Goal: Task Accomplishment & Management: Use online tool/utility

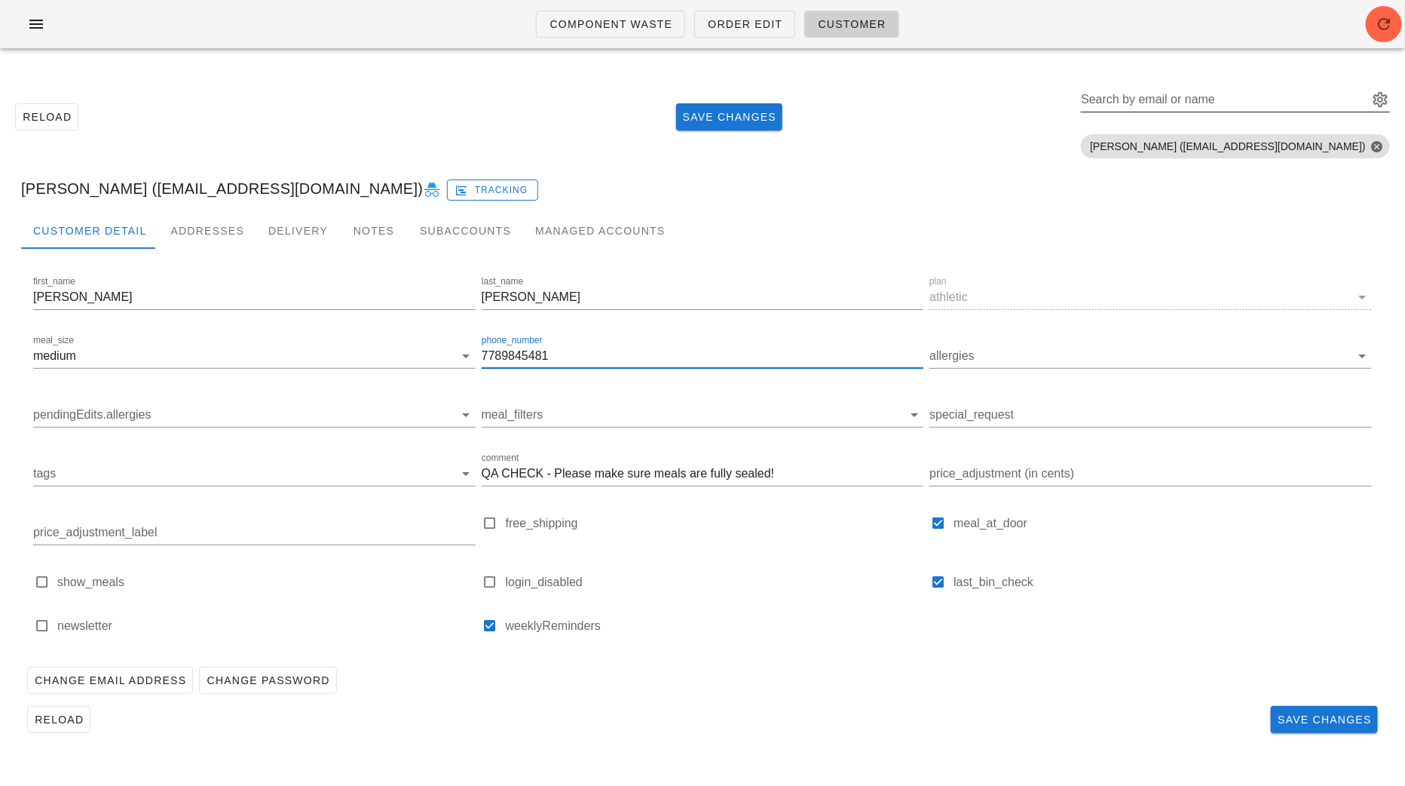
click at [1313, 93] on input "Search by email or name" at bounding box center [1223, 99] width 285 height 24
paste input "ceciliabarnes26@gmail.com"
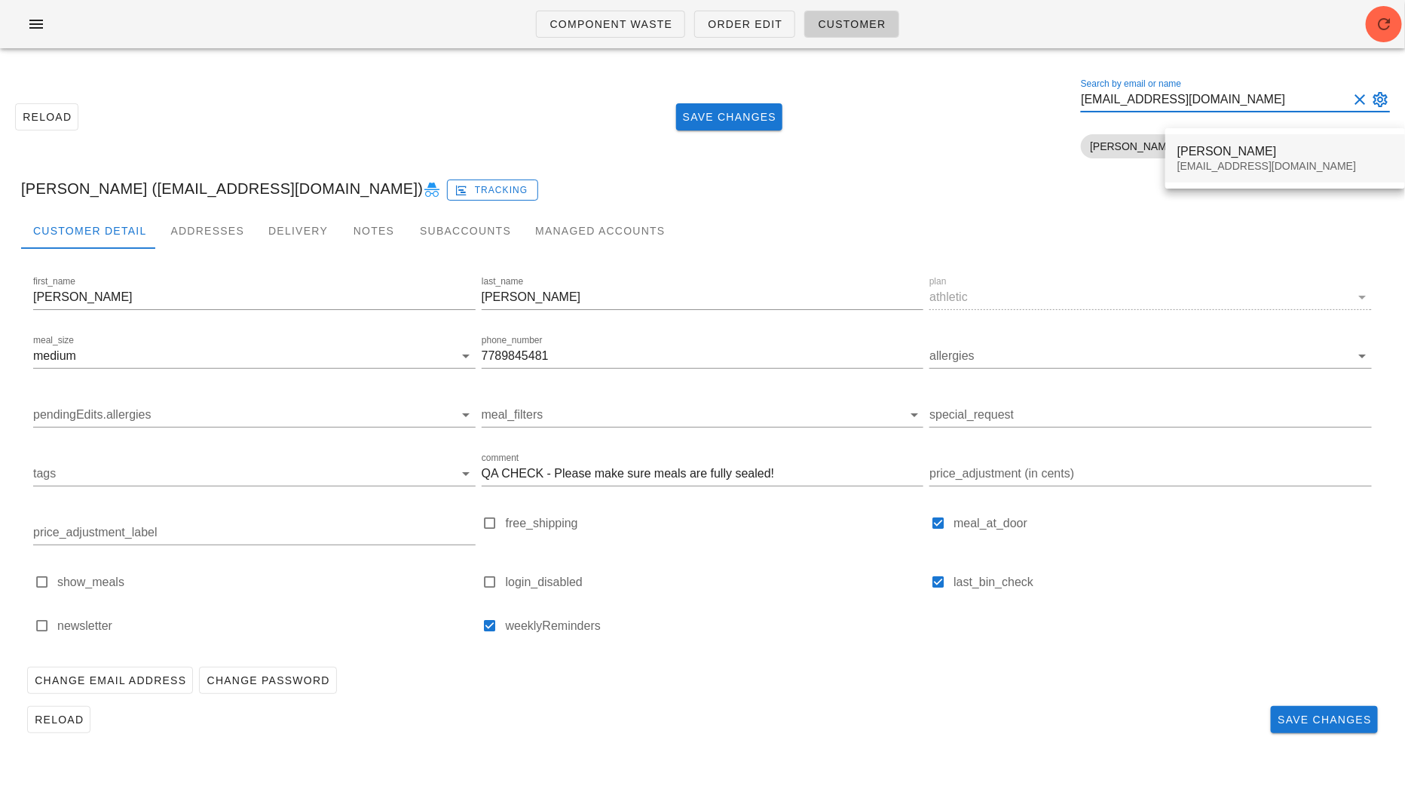
type input "ceciliabarnes26@gmail.com"
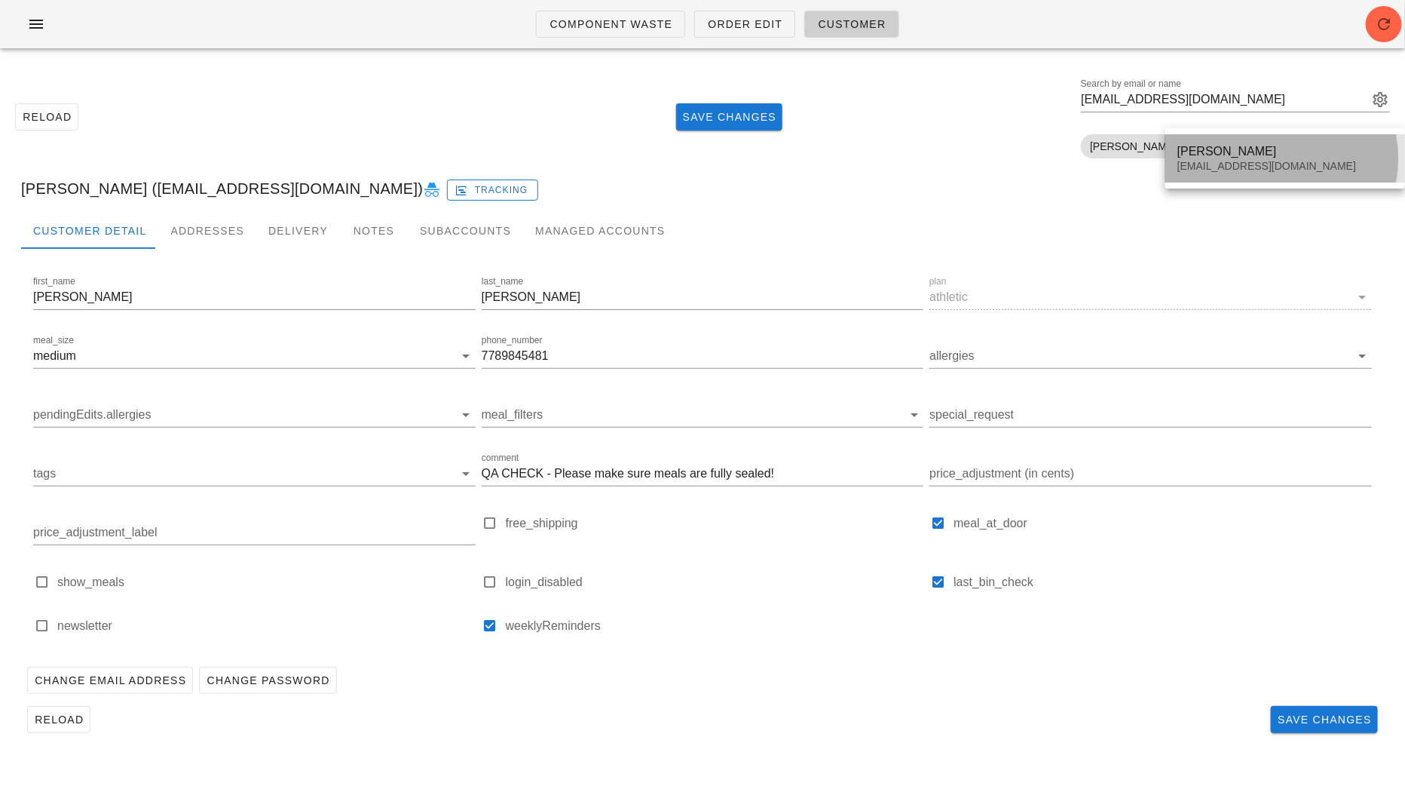
click at [1233, 152] on div "Cecilia Barnes" at bounding box center [1286, 151] width 216 height 14
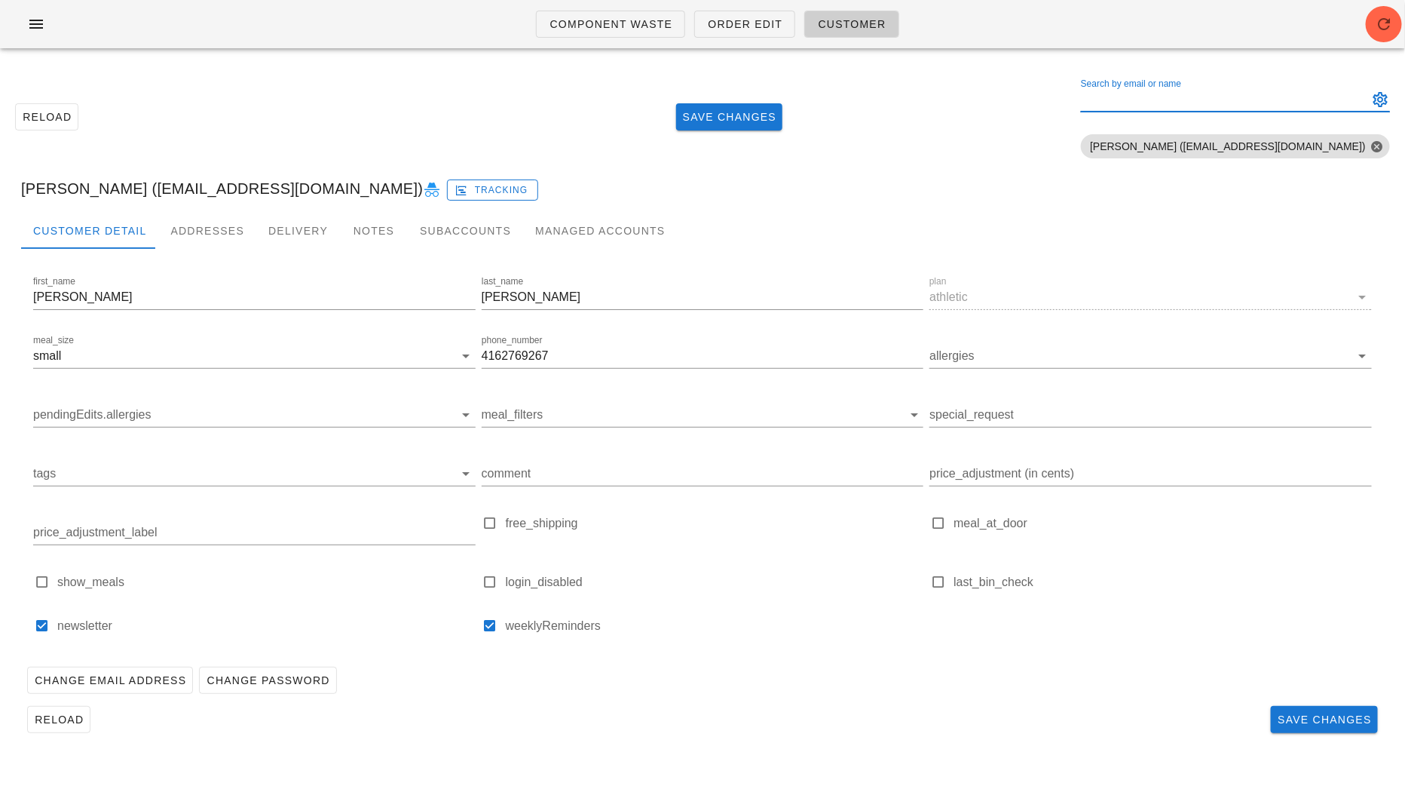
click at [1259, 100] on div "Search by email or name" at bounding box center [1223, 99] width 285 height 24
paste input "paige.oconnell@gmail.com"
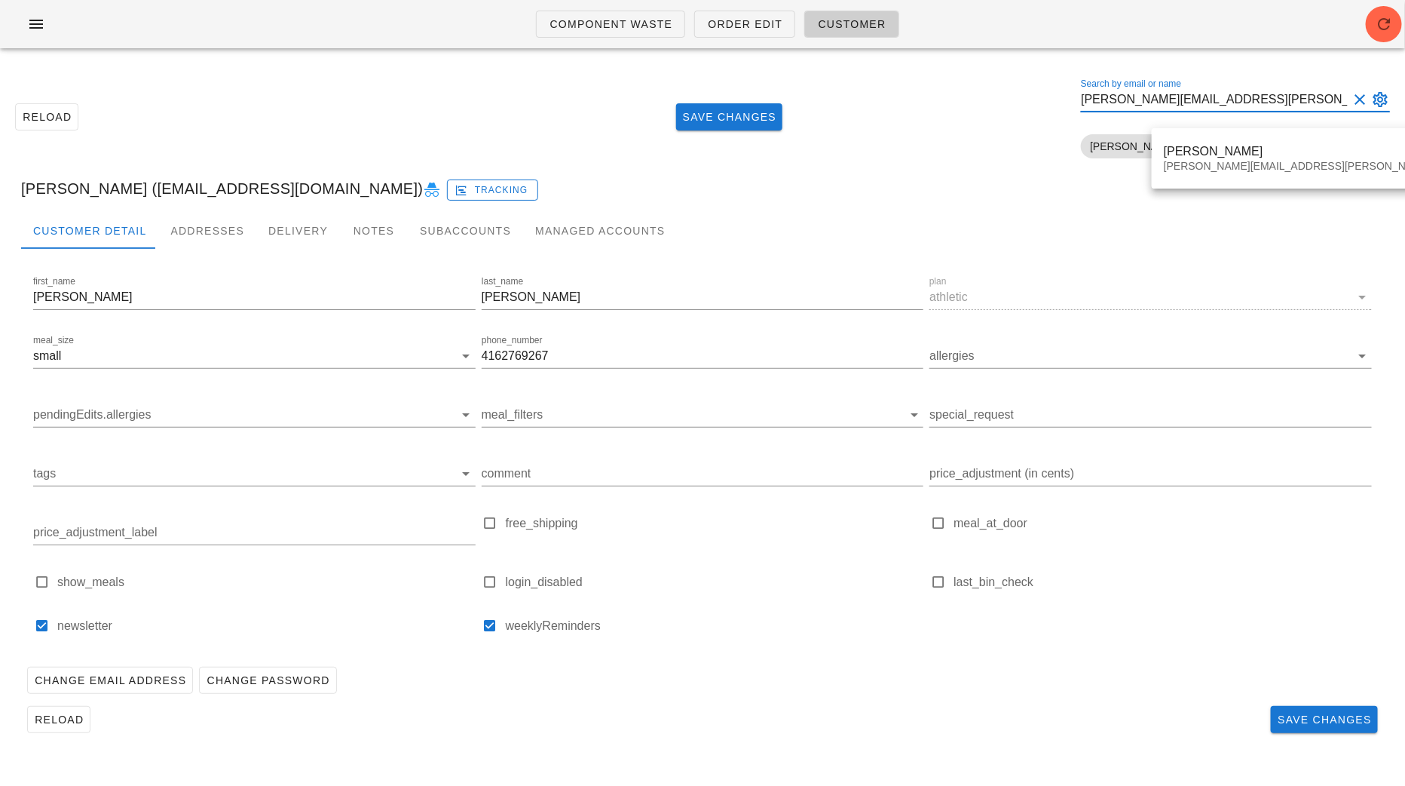
type input "paige.oconnell@gmail.com"
click at [1226, 139] on div "Paige O'Connell paige.oconnell@gmail.com" at bounding box center [1340, 158] width 353 height 47
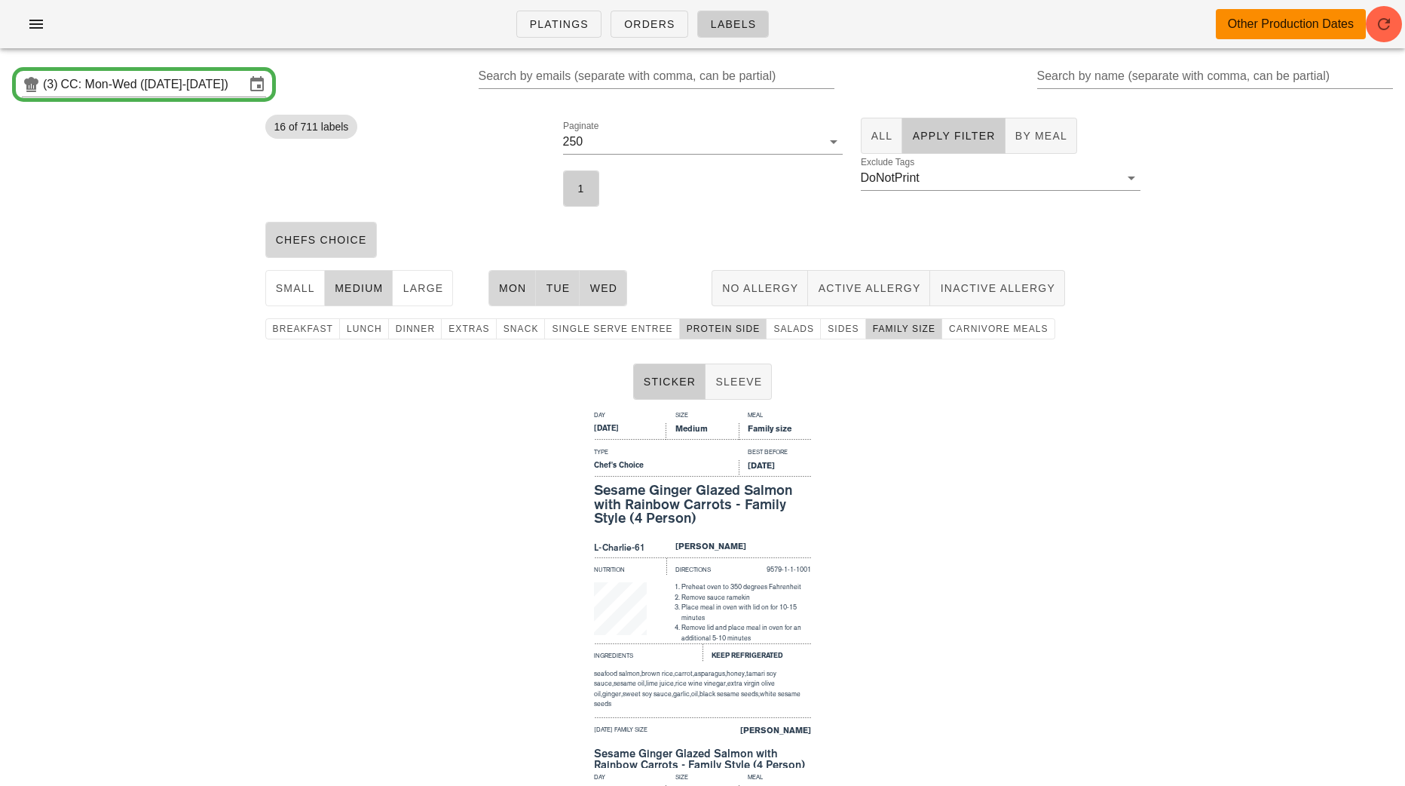
scroll to position [164, 0]
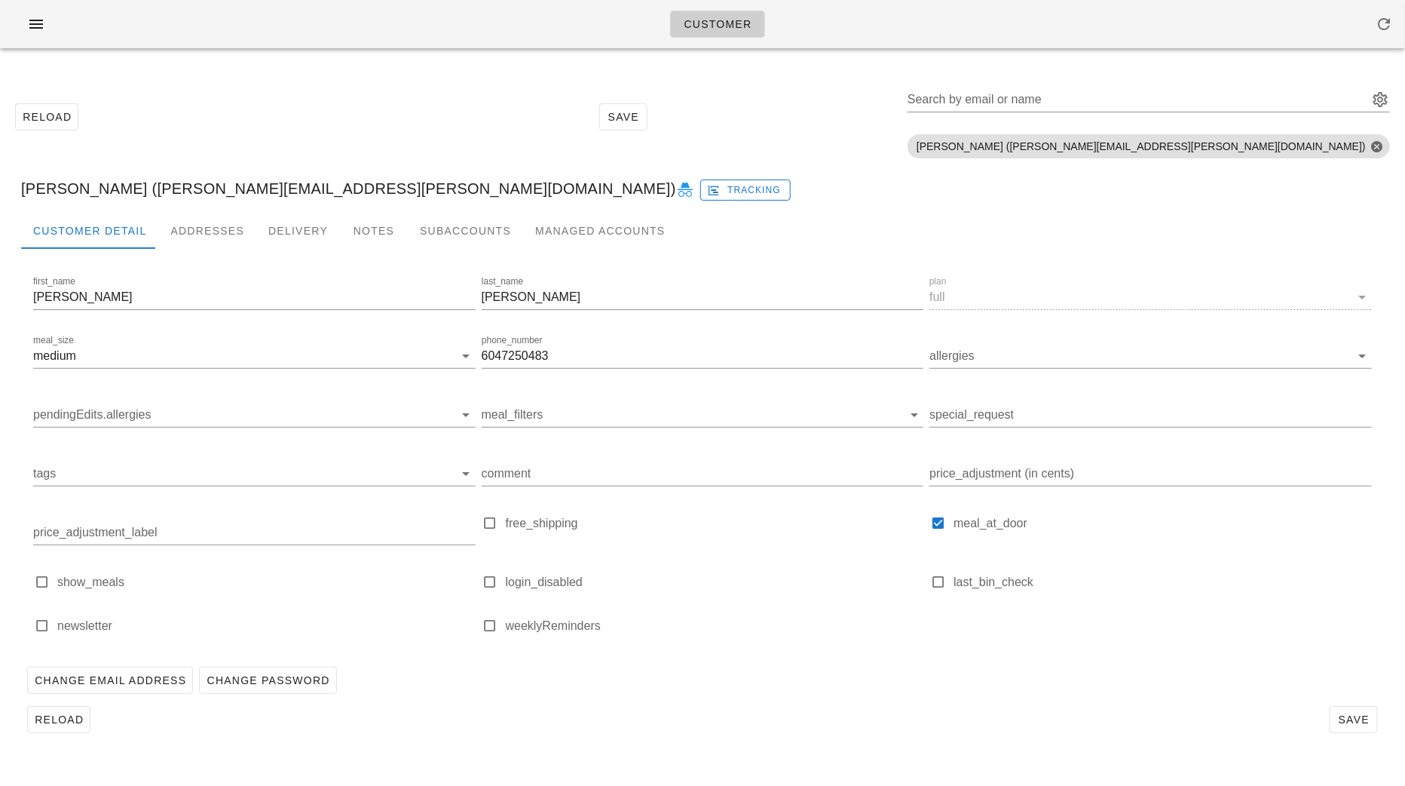
click at [39, 45] on div "Customer" at bounding box center [702, 24] width 1405 height 48
click at [36, 29] on icon "button" at bounding box center [36, 24] width 18 height 18
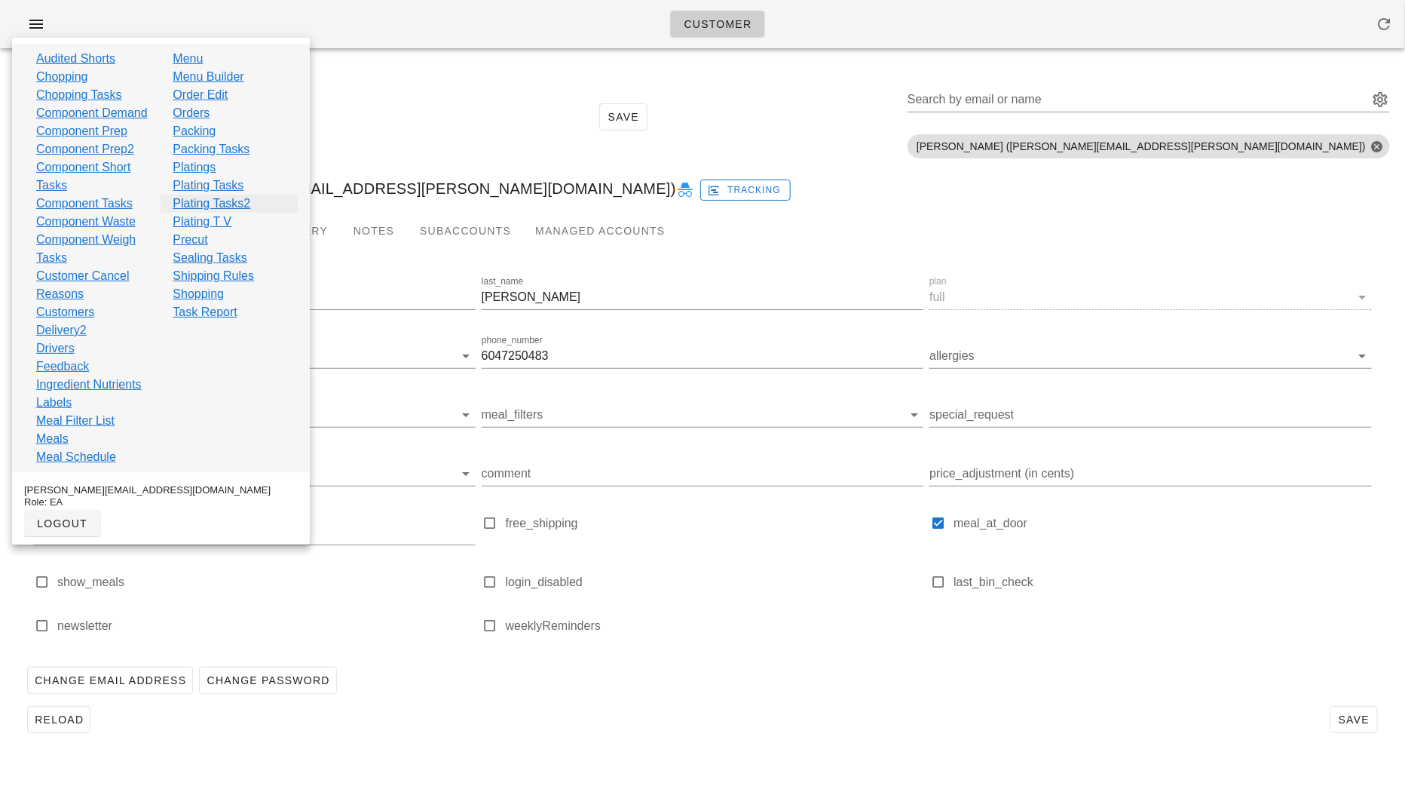
click at [209, 201] on link "Plating Tasks2" at bounding box center [212, 204] width 78 height 18
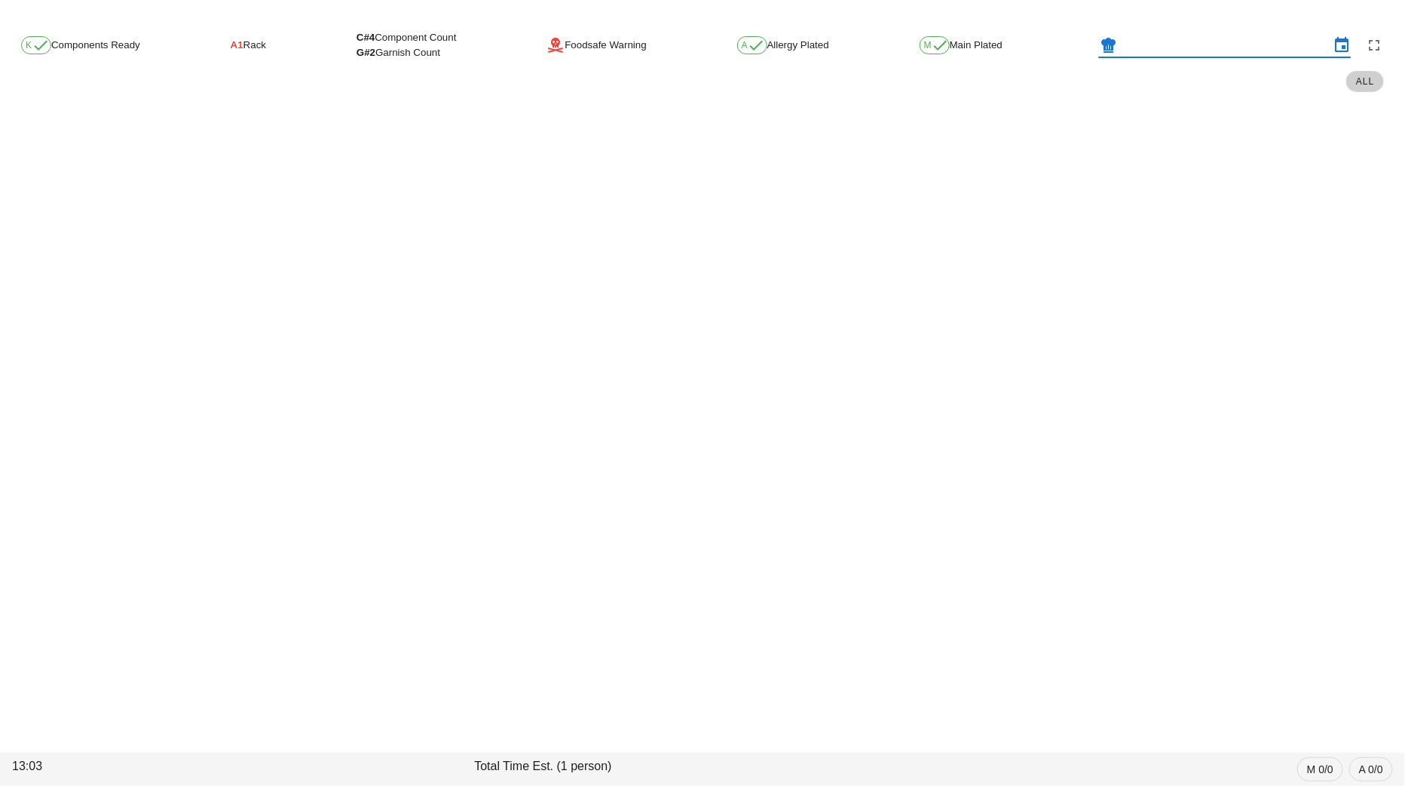
click at [1170, 57] on div at bounding box center [1225, 45] width 252 height 24
click at [1169, 46] on input "text" at bounding box center [1225, 45] width 210 height 24
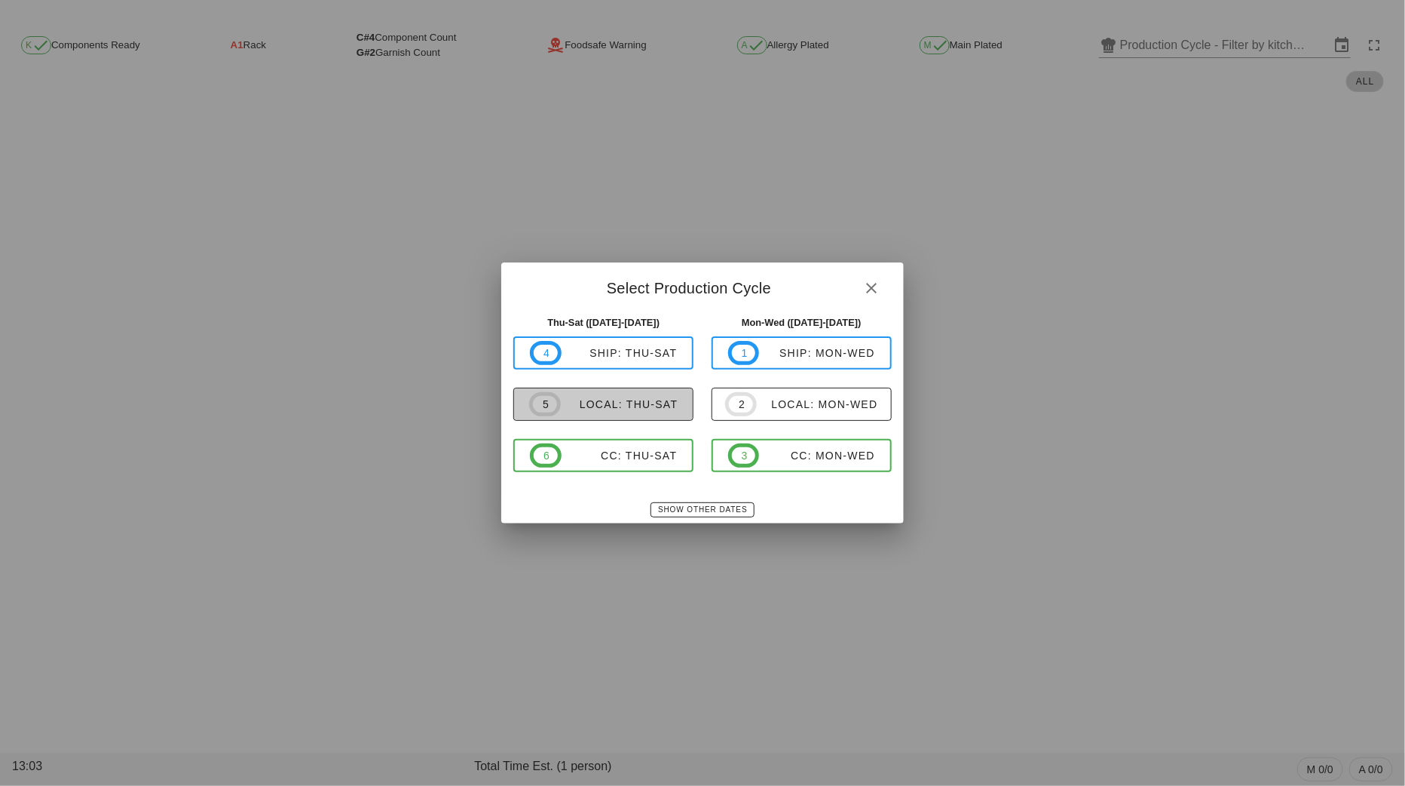
click at [627, 402] on div "local: Thu-Sat" at bounding box center [620, 404] width 118 height 12
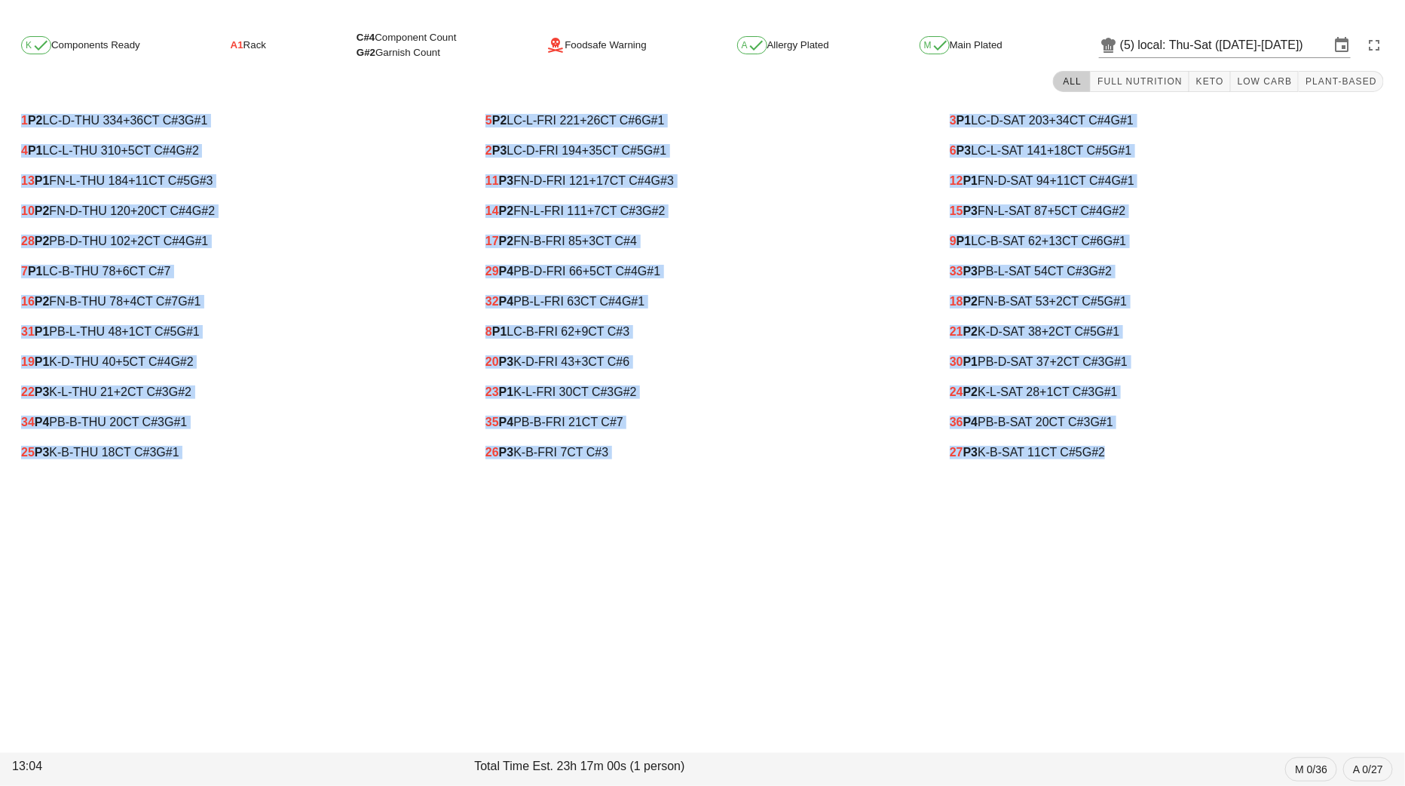
drag, startPoint x: 14, startPoint y: 118, endPoint x: 1158, endPoint y: 470, distance: 1196.8
click at [1160, 470] on div "1 P2 LC-D-THU 334 +36 CT C#3 G#1 4 P1 LC-L-THU 310 +5 CT C#4 G#2 13 P1 FN-L-THU…" at bounding box center [702, 287] width 1393 height 380
copy div "1 P2 LC-D-THU 334 +36 CT C#3 G#1 4 P1 LC-L-THU 310 +5 CT C#4 G#2 13 P1 FN-L-THU…"
drag, startPoint x: 10, startPoint y: 112, endPoint x: 1117, endPoint y: 446, distance: 1157.1
click at [1117, 446] on div "1 P2 LC-D-THU 334 +36 CT C#3 G#1 4 P1 LC-L-THU 310 +5 CT C#4 G#2 13 P1 FN-L-THU…" at bounding box center [702, 287] width 1393 height 380
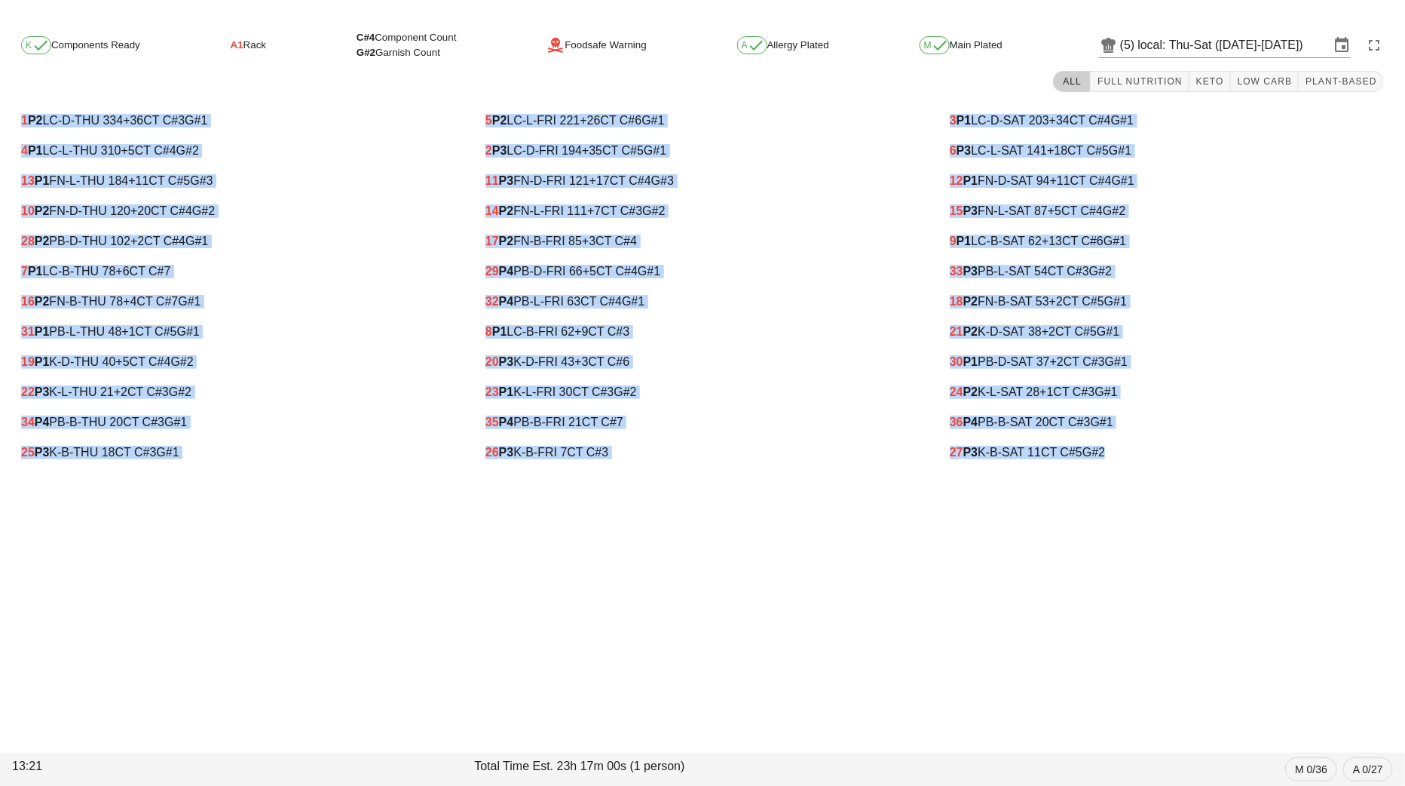
copy div "1 P2 LC-D-THU 334 +36 CT C#3 G#1 4 P1 LC-L-THU 310 +5 CT C#4 G#2 13 P1 FN-L-THU…"
click at [1146, 44] on input "local: Thu-Sat ([DATE]-[DATE])" at bounding box center [1235, 45] width 192 height 24
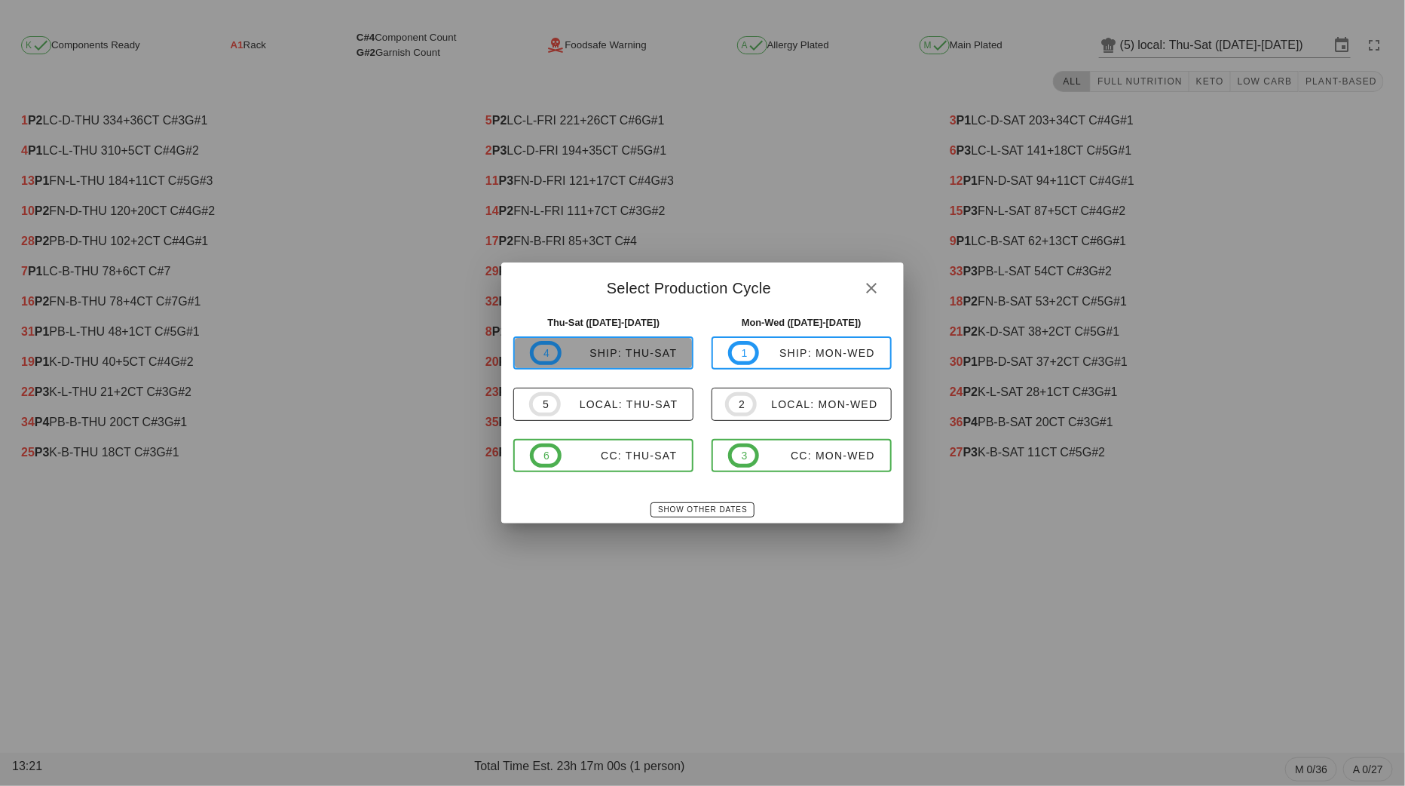
click at [634, 352] on div "ship: Thu-Sat" at bounding box center [620, 353] width 116 height 12
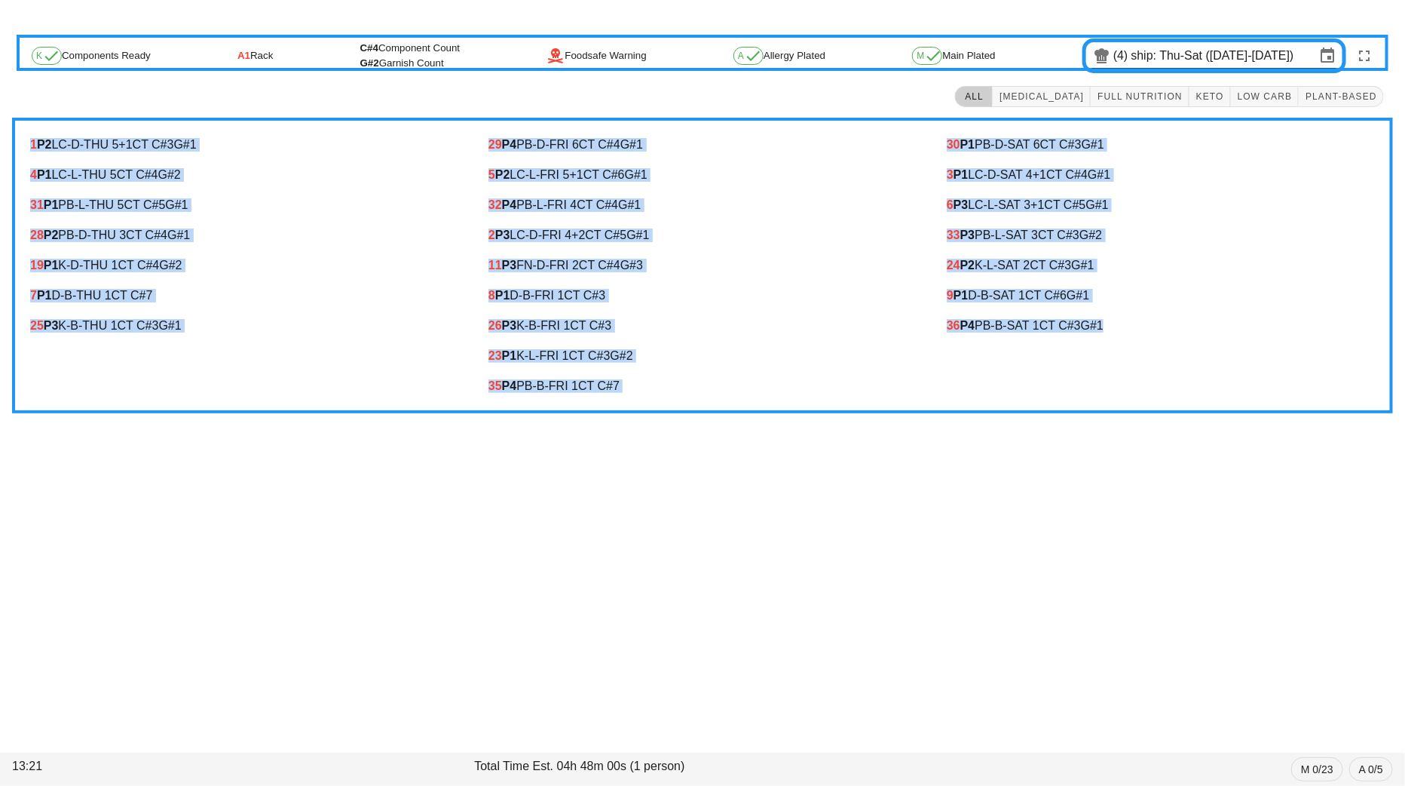
drag, startPoint x: 22, startPoint y: 143, endPoint x: 1129, endPoint y: 348, distance: 1125.7
click at [1129, 348] on div "1 P2 LC-D-THU 5 +1 CT C#3 G#1 4 P1 LC-L-THU 5 CT C#4 G#2 31 P1 PB-L-THU 5 CT C#…" at bounding box center [702, 266] width 1381 height 296
copy div "1 P2 LC-D-THU 5 +1 CT C#3 G#1 4 P1 LC-L-THU 5 CT C#4 G#2 31 P1 PB-L-THU 5 CT C#…"
